Goal: Task Accomplishment & Management: Use online tool/utility

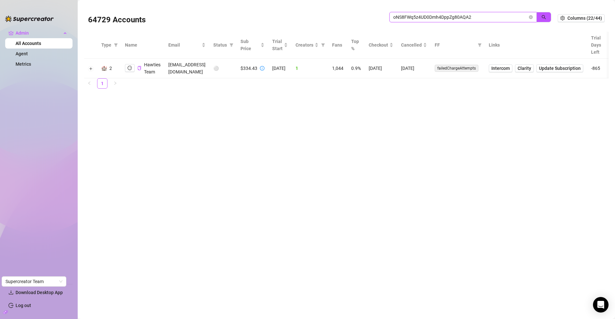
click at [422, 15] on input "oNS8FWq5z4UD0Dmh4DppZg80AQA2" at bounding box center [461, 17] width 134 height 7
click at [129, 68] on icon "logout" at bounding box center [130, 68] width 5 height 5
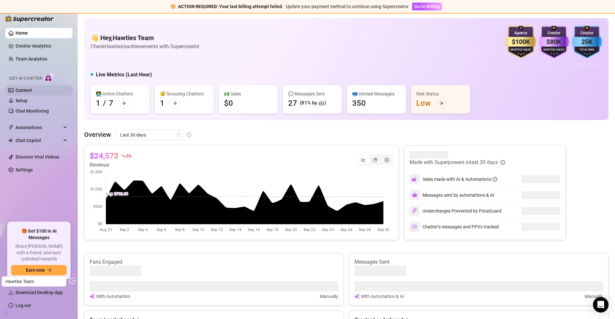
click at [28, 92] on link "Content" at bounding box center [24, 90] width 17 height 5
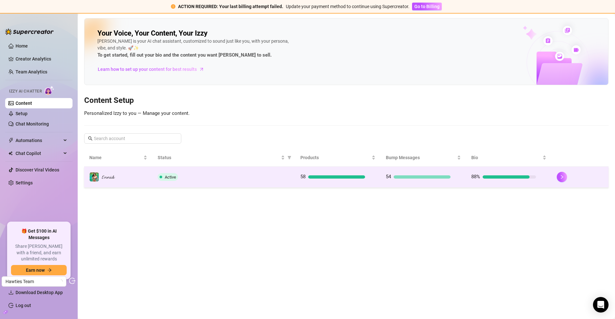
click at [165, 179] on span "Active" at bounding box center [168, 177] width 20 height 8
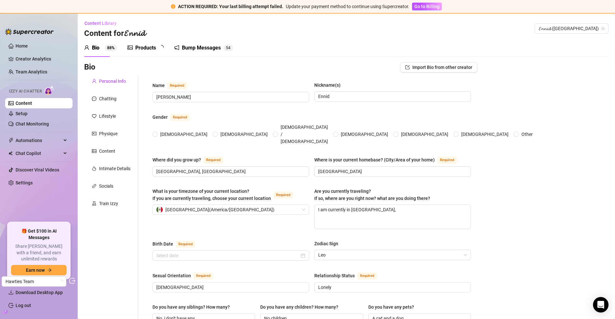
radio input "true"
type input "[DATE]"
click at [150, 46] on div "Products" at bounding box center [145, 48] width 21 height 8
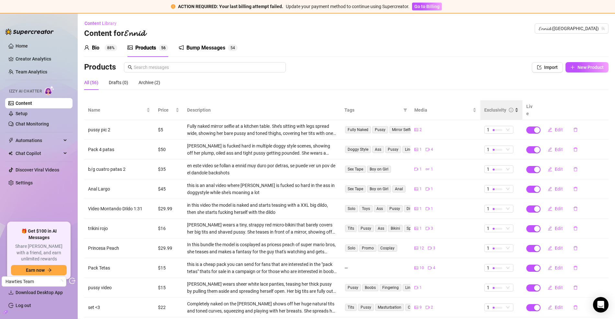
drag, startPoint x: 497, startPoint y: 111, endPoint x: 494, endPoint y: 109, distance: 3.5
click at [497, 111] on div "Exclusivity" at bounding box center [502, 110] width 34 height 7
click at [494, 109] on div "Exclusivity" at bounding box center [496, 110] width 22 height 7
click at [495, 107] on div "Exclusivity" at bounding box center [496, 110] width 22 height 7
click at [158, 108] on span "Price" at bounding box center [166, 110] width 16 height 7
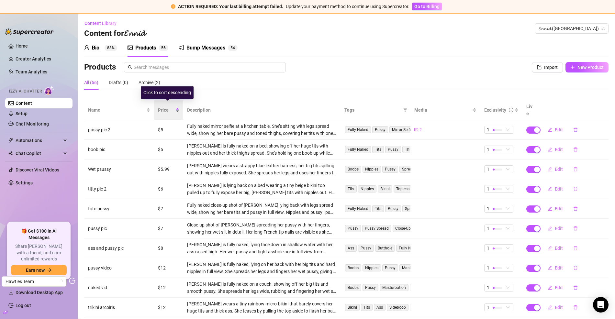
click at [159, 108] on span "Price" at bounding box center [166, 110] width 16 height 7
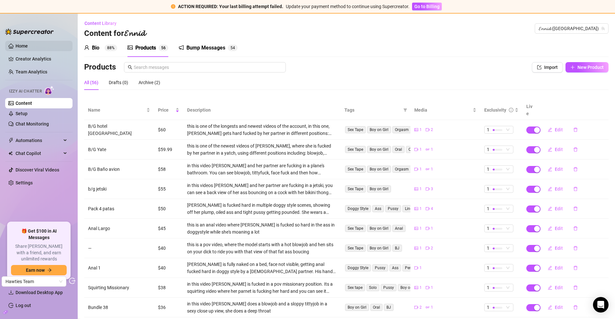
click at [23, 47] on link "Home" at bounding box center [22, 45] width 12 height 5
click at [26, 47] on link "Home" at bounding box center [22, 45] width 12 height 5
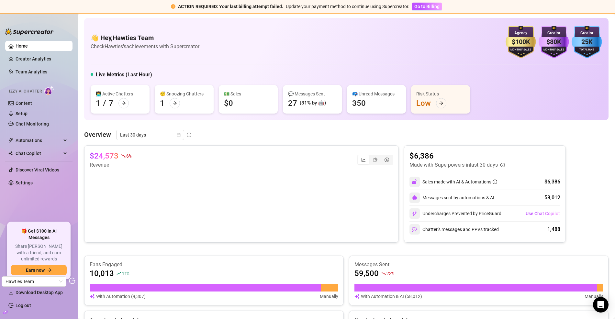
click at [28, 138] on span "Automations" at bounding box center [39, 140] width 46 height 10
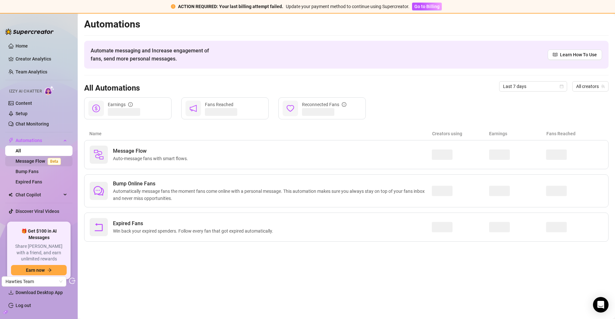
click at [37, 159] on link "Message Flow Beta" at bounding box center [40, 161] width 48 height 5
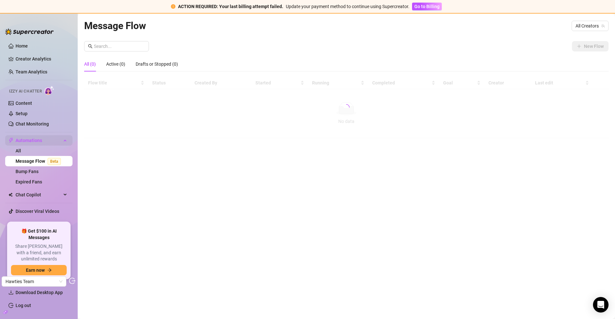
click at [21, 148] on link "All" at bounding box center [19, 150] width 6 height 5
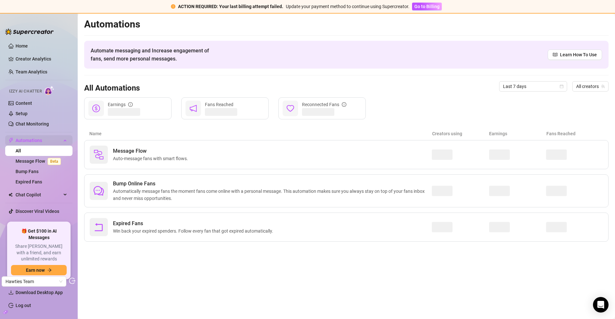
click at [40, 143] on span "Automations" at bounding box center [39, 140] width 46 height 10
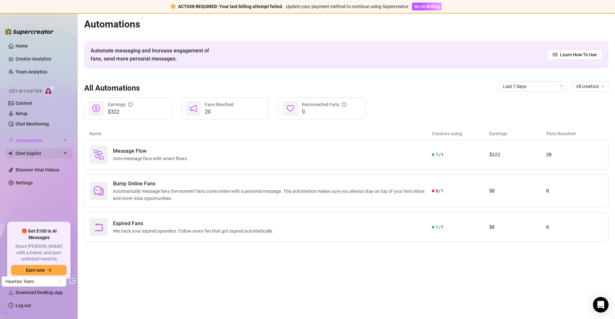
click at [31, 154] on span "Chat Copilot" at bounding box center [39, 153] width 46 height 10
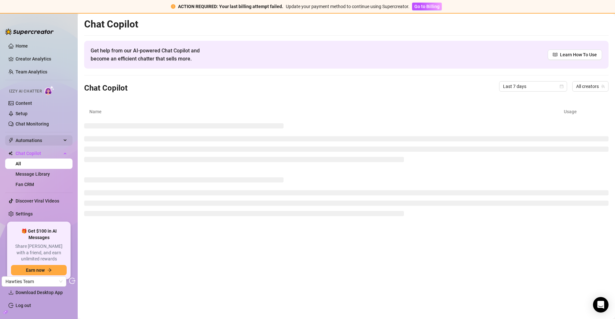
click at [39, 142] on span "Automations" at bounding box center [39, 140] width 46 height 10
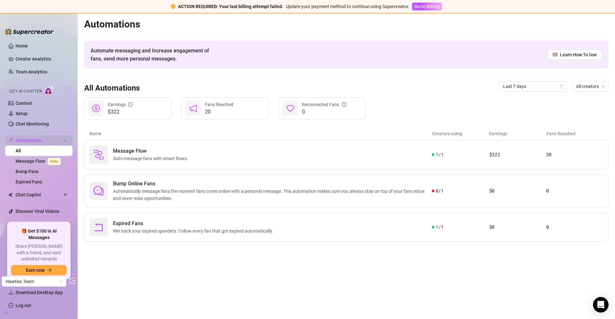
scroll to position [5, 0]
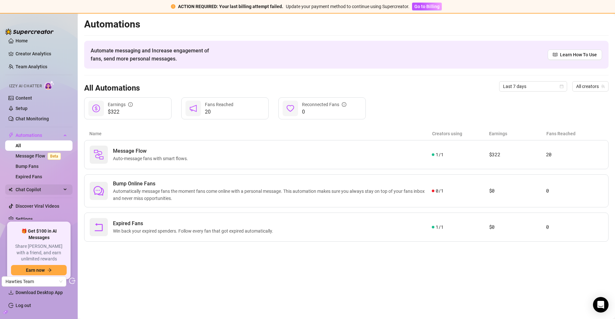
click at [30, 185] on span "Chat Copilot" at bounding box center [39, 190] width 46 height 10
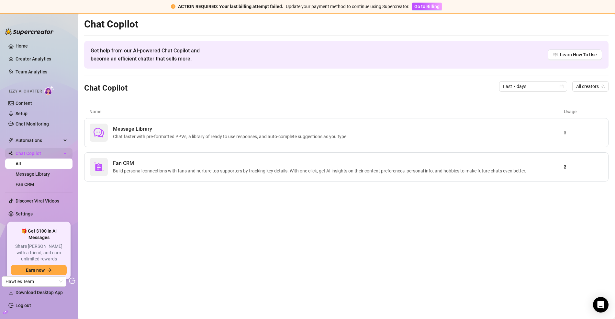
click at [33, 152] on span "Chat Copilot" at bounding box center [39, 153] width 46 height 10
click at [28, 46] on link "Home" at bounding box center [22, 45] width 12 height 5
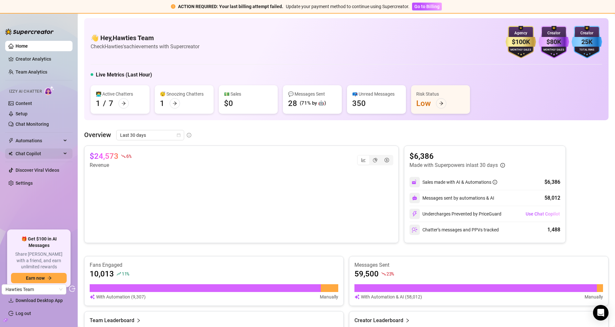
click at [31, 154] on span "Chat Copilot" at bounding box center [39, 153] width 46 height 10
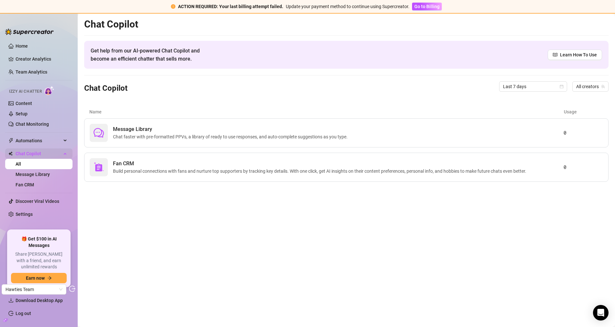
click at [35, 152] on span "Chat Copilot" at bounding box center [39, 153] width 46 height 10
click at [37, 136] on span "Automations" at bounding box center [39, 140] width 46 height 10
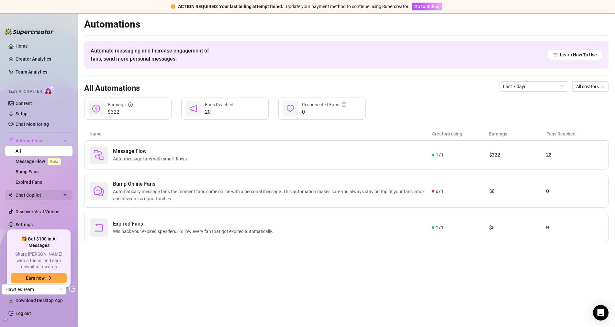
click at [34, 197] on span "Chat Copilot" at bounding box center [39, 195] width 46 height 10
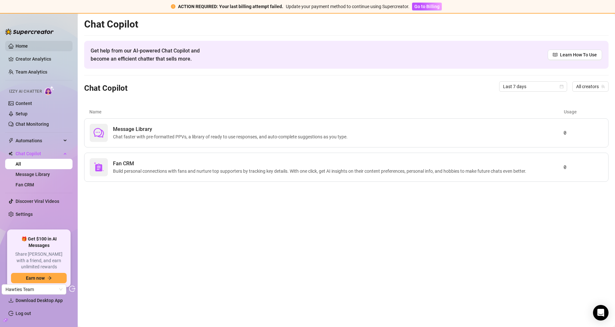
click at [28, 45] on link "Home" at bounding box center [22, 45] width 12 height 5
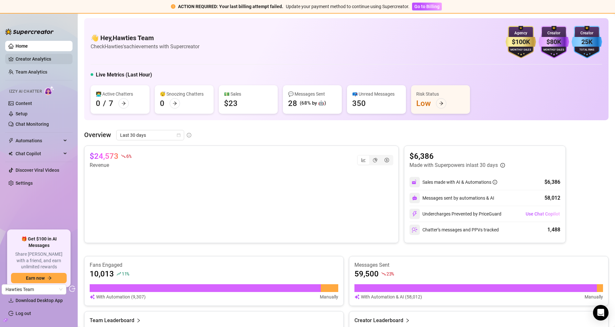
click at [48, 60] on link "Creator Analytics" at bounding box center [42, 59] width 52 height 10
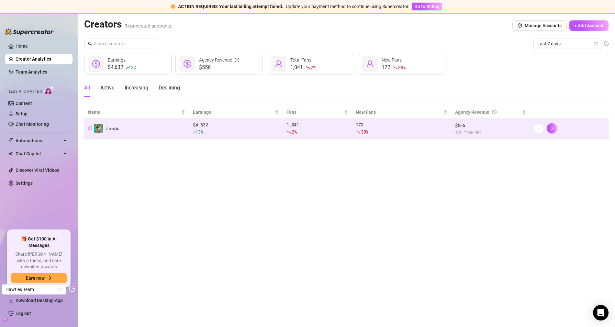
click at [132, 132] on td "𝓔𝓷𝓷𝓲𝓭" at bounding box center [136, 129] width 105 height 20
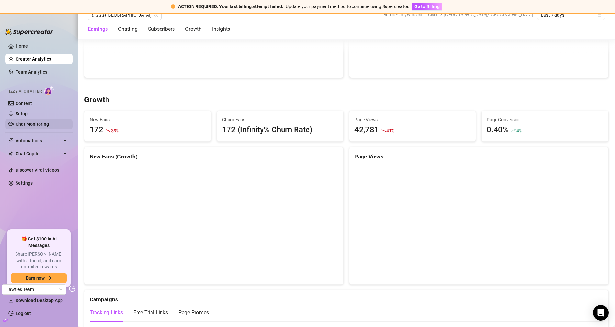
scroll to position [578, 0]
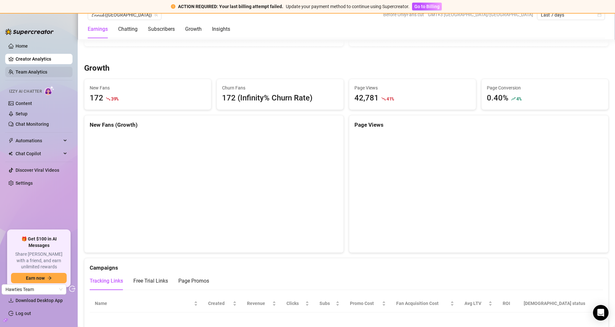
click at [41, 71] on link "Team Analytics" at bounding box center [32, 71] width 32 height 5
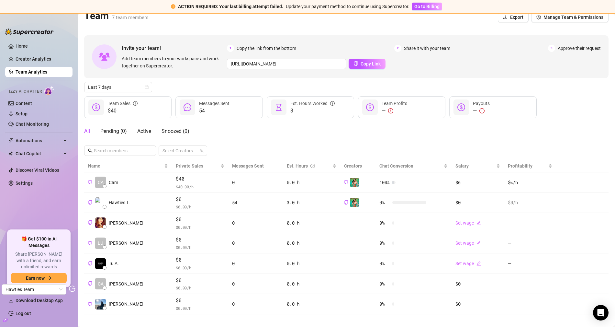
scroll to position [2, 0]
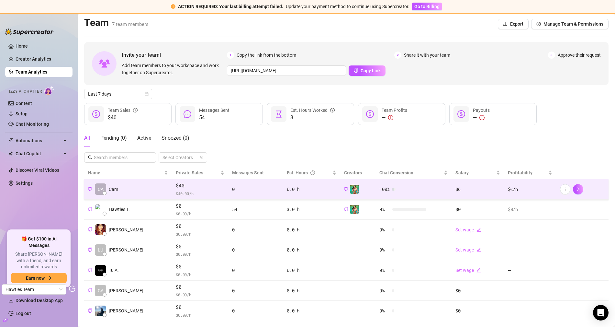
click at [140, 187] on td "CA Cam" at bounding box center [128, 189] width 88 height 20
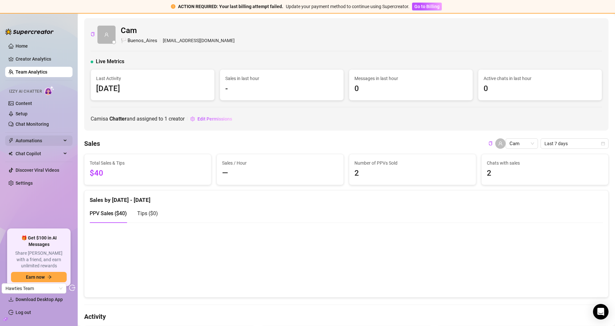
click at [29, 142] on span "Automations" at bounding box center [39, 140] width 46 height 10
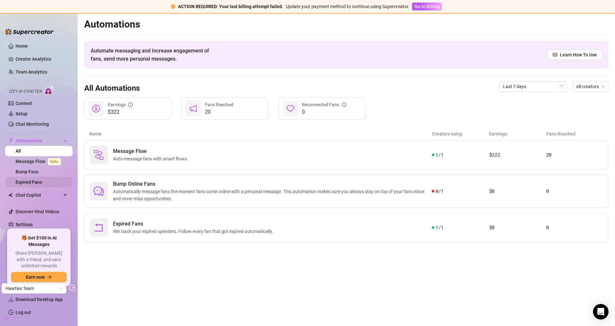
click at [42, 179] on link "Expired Fans" at bounding box center [29, 181] width 27 height 5
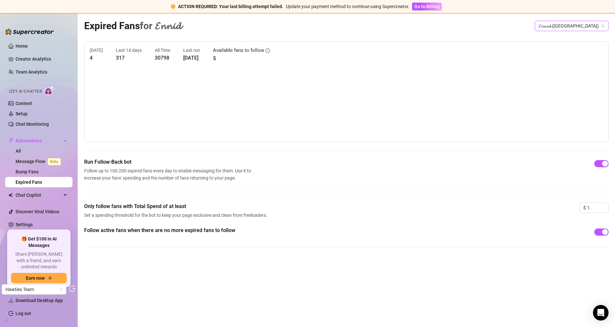
click at [578, 23] on span "𝓔𝓷𝓷𝓲𝓭 (ennidwong)" at bounding box center [572, 26] width 66 height 10
click at [239, 185] on div "Run Follow-Back bot Follow up to 100-200 expired fans every day to enable messa…" at bounding box center [346, 180] width 525 height 44
click at [34, 159] on link "Message Flow Beta" at bounding box center [40, 161] width 48 height 5
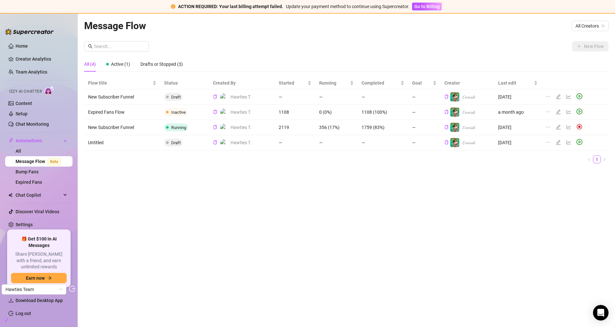
click at [560, 112] on icon "edit" at bounding box center [558, 111] width 5 height 5
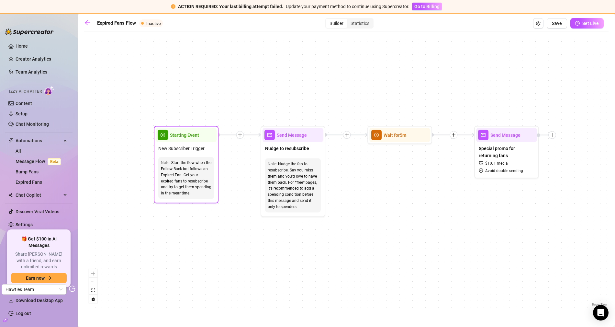
click at [179, 139] on div "Starting Event" at bounding box center [186, 135] width 61 height 14
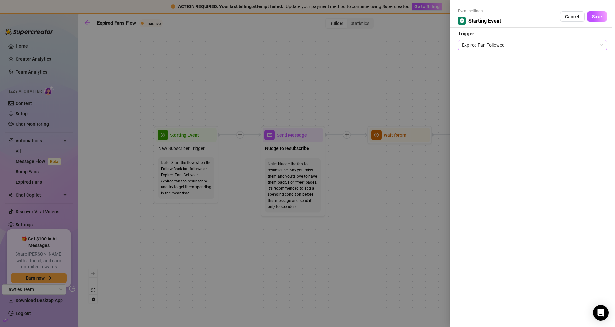
click at [512, 42] on span "Expired Fan Followed" at bounding box center [532, 45] width 141 height 10
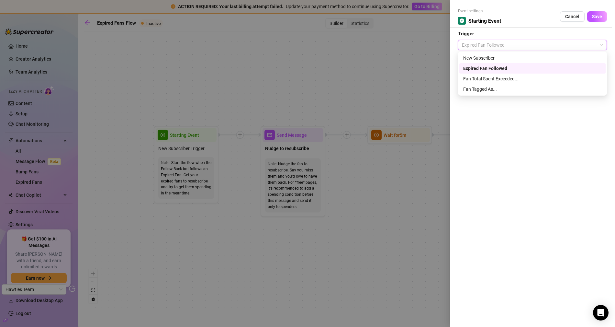
click at [512, 43] on span "Expired Fan Followed" at bounding box center [532, 45] width 141 height 10
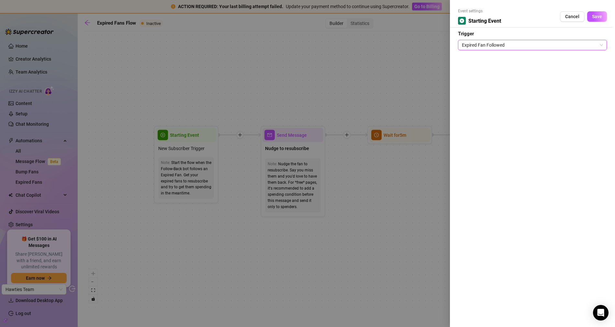
click at [313, 70] on div at bounding box center [307, 163] width 615 height 327
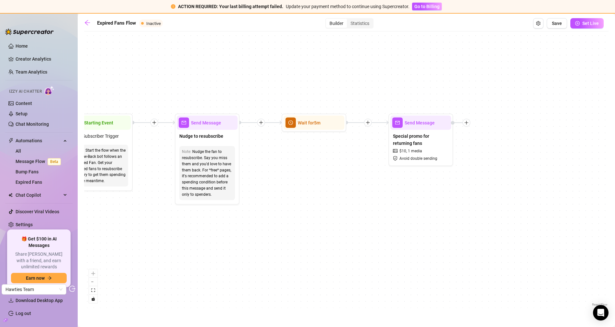
drag, startPoint x: 445, startPoint y: 219, endPoint x: 406, endPoint y: 211, distance: 40.3
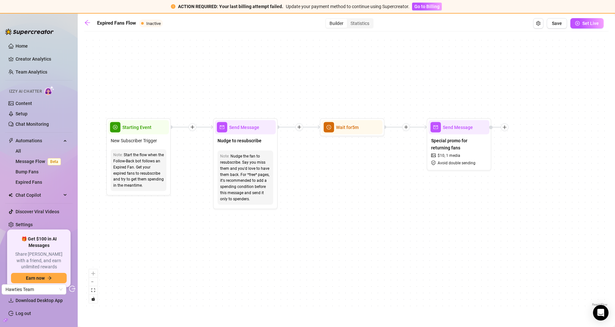
drag, startPoint x: 202, startPoint y: 158, endPoint x: 194, endPoint y: 158, distance: 8.1
click at [194, 158] on div "Starting Event New Subscriber Trigger Note: Start the flow when the Follow-Back…" at bounding box center [346, 171] width 525 height 273
click at [122, 159] on div "Start the flow when the Follow-Back bot follows an Expired Fan. Get your expire…" at bounding box center [138, 170] width 51 height 37
click at [147, 131] on div "Starting Event" at bounding box center [138, 127] width 61 height 14
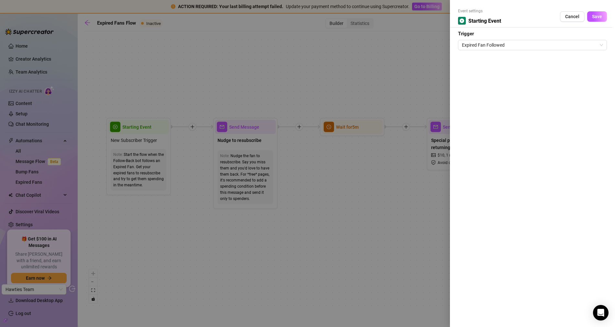
click at [243, 55] on div at bounding box center [307, 163] width 615 height 327
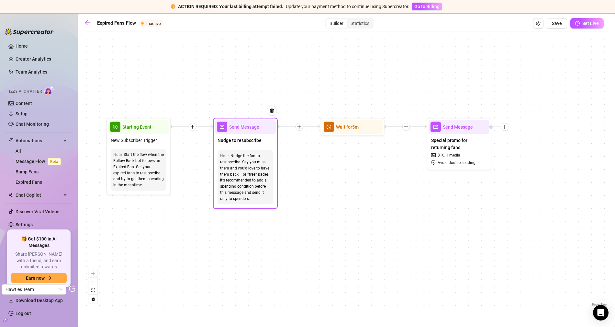
click at [239, 137] on span "Nudge to resubscribe" at bounding box center [240, 140] width 44 height 7
type textarea "Amor, vi que se acabo tu suscripcion, que te parece si por 10$ te doy otra de 3…"
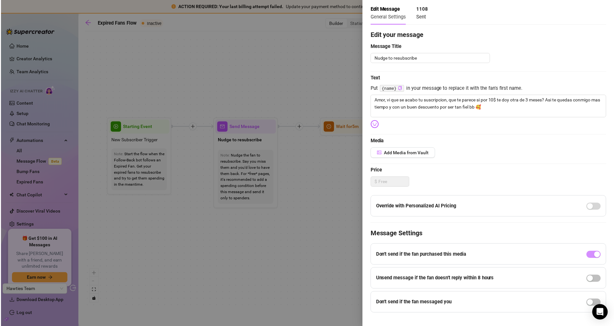
scroll to position [24, 0]
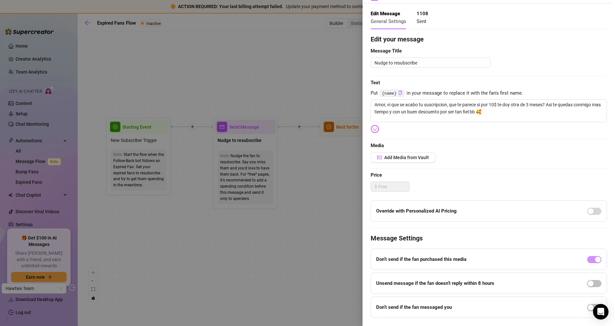
click at [237, 53] on div at bounding box center [307, 163] width 615 height 326
